Goal: Task Accomplishment & Management: Manage account settings

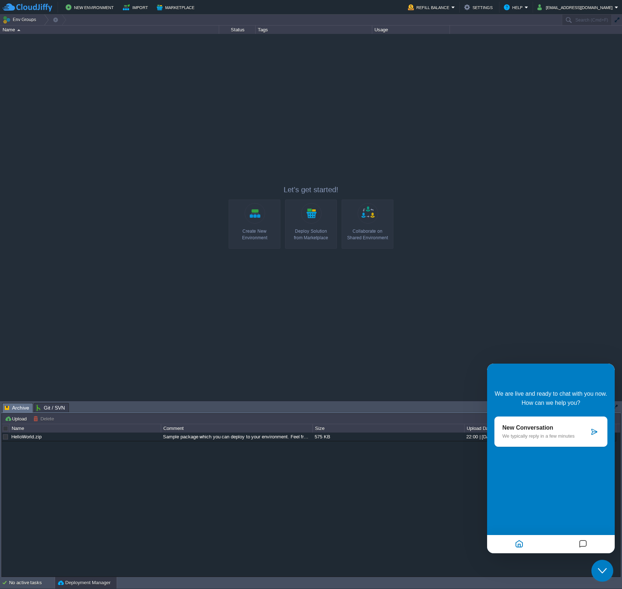
click at [527, 428] on p "New Conversation" at bounding box center [546, 428] width 87 height 7
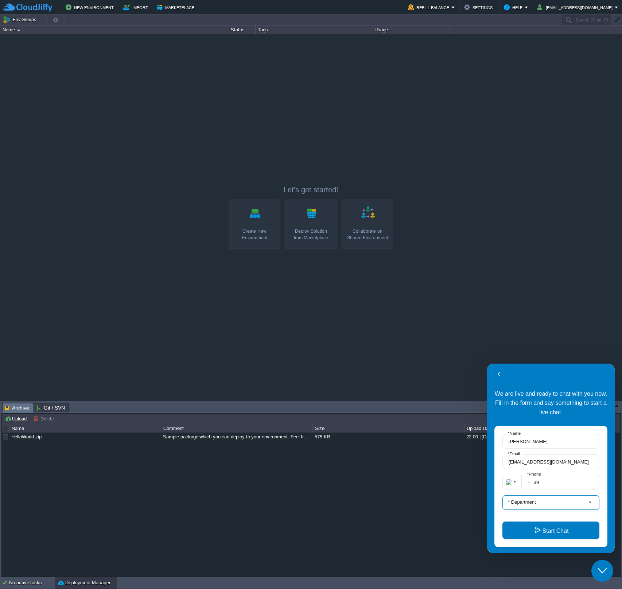
click at [551, 501] on button "* Department" at bounding box center [551, 502] width 97 height 15
click at [548, 324] on div at bounding box center [311, 217] width 622 height 367
click at [548, 127] on div at bounding box center [311, 217] width 622 height 367
click at [525, 5] on button "Help" at bounding box center [514, 7] width 21 height 9
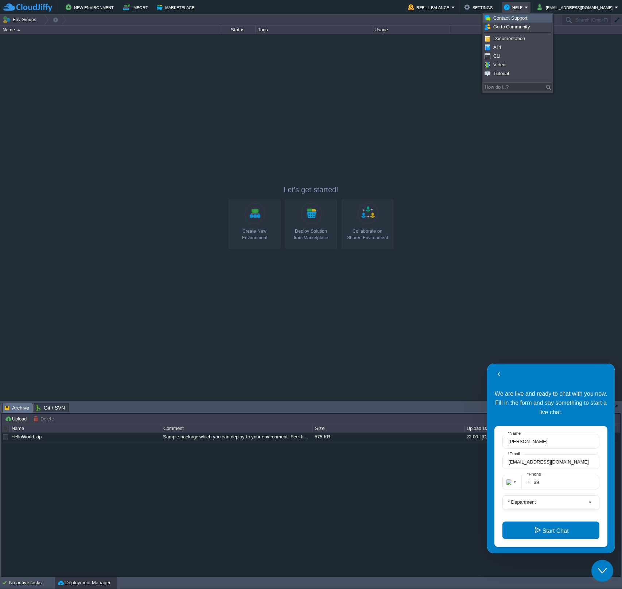
click at [532, 18] on link "Contact Support" at bounding box center [518, 18] width 69 height 8
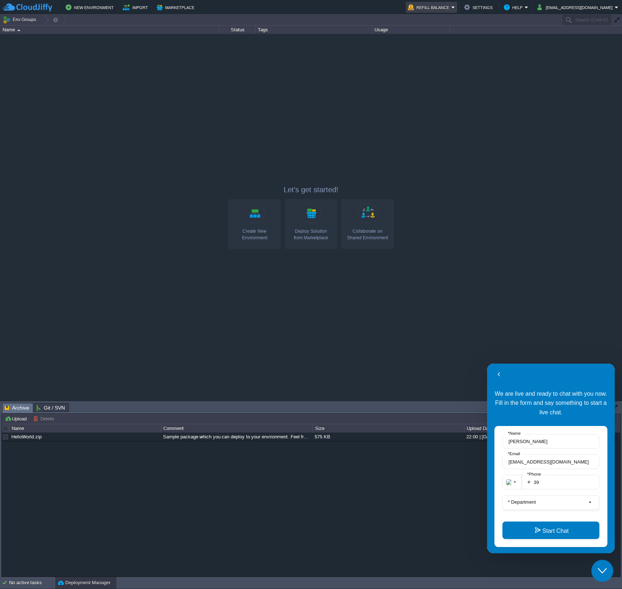
click at [452, 8] on button "Refill Balance" at bounding box center [429, 7] width 43 height 9
click at [467, 38] on span "Billing History" at bounding box center [453, 38] width 29 height 5
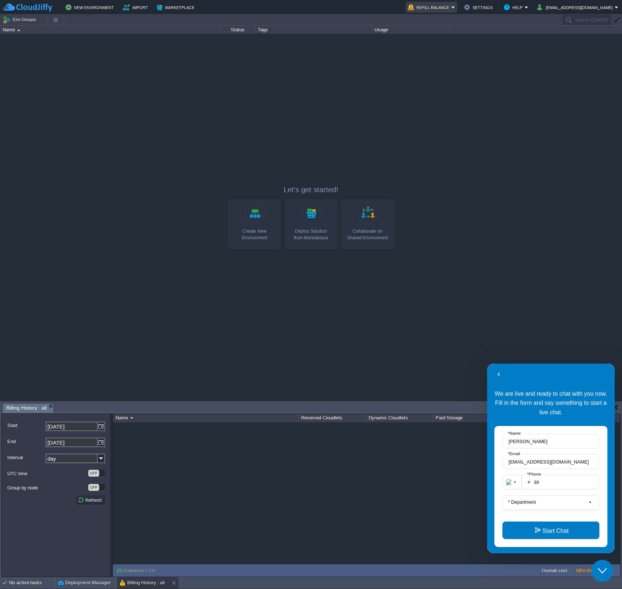
click at [452, 8] on button "Refill Balance" at bounding box center [429, 7] width 43 height 9
click at [462, 47] on span "View Invoices" at bounding box center [454, 47] width 30 height 5
